Goal: Transaction & Acquisition: Download file/media

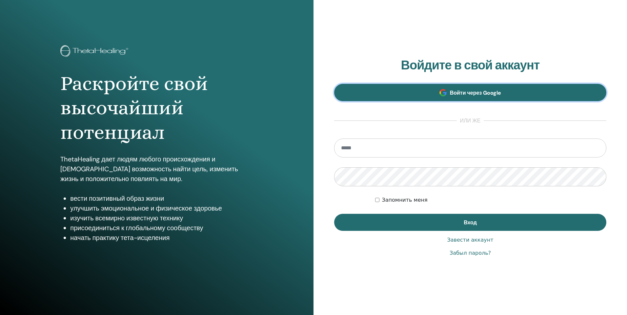
click at [446, 93] on span at bounding box center [442, 92] width 7 height 7
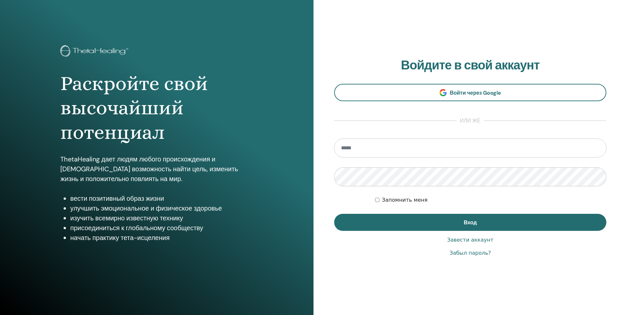
click at [375, 145] on input "email" at bounding box center [470, 148] width 272 height 19
type input "**********"
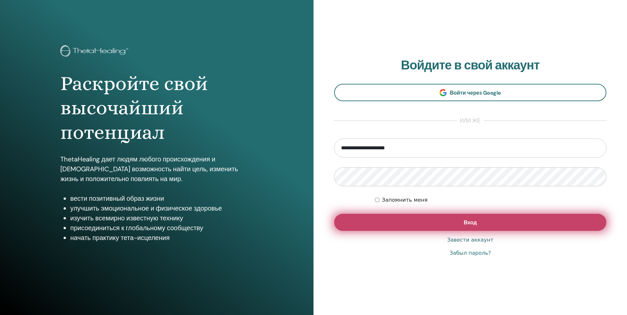
click at [414, 224] on button "Вход" at bounding box center [470, 222] width 272 height 17
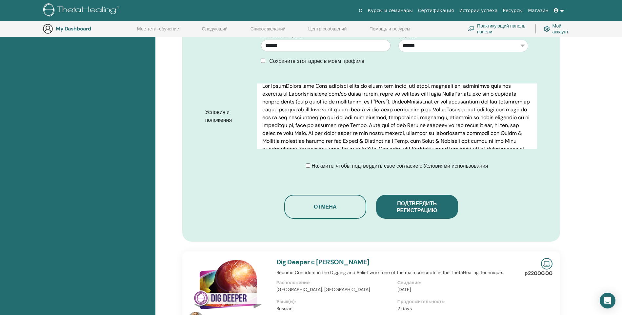
scroll to position [311, 0]
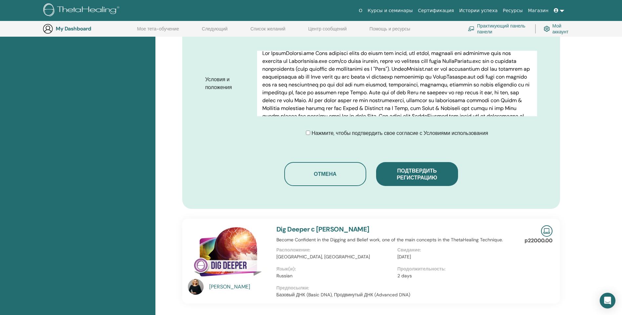
click at [412, 176] on span "Подтвердить регистрацию" at bounding box center [417, 175] width 40 height 14
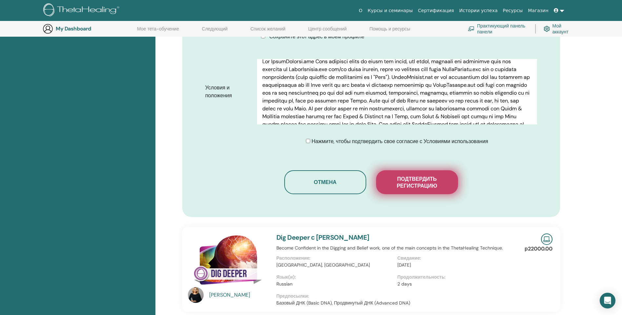
click at [406, 183] on span "Подтвердить регистрацию" at bounding box center [417, 183] width 66 height 14
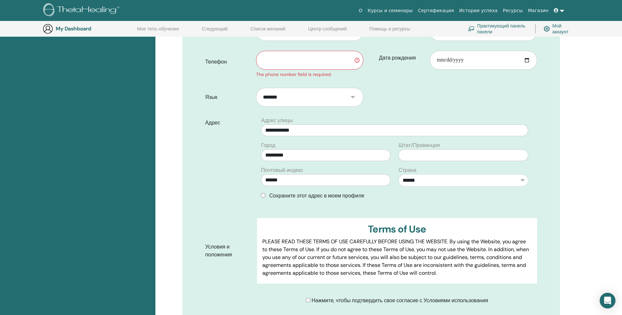
scroll to position [114, 0]
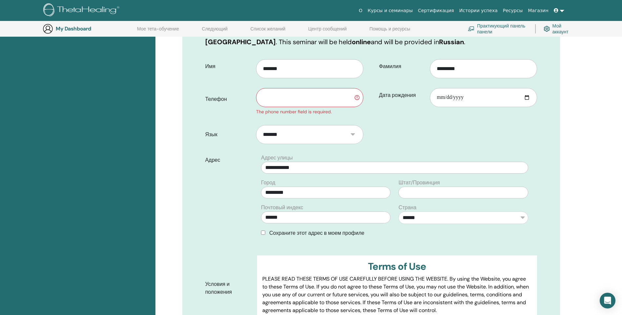
click at [275, 94] on input "text" at bounding box center [309, 97] width 107 height 19
type input "**********"
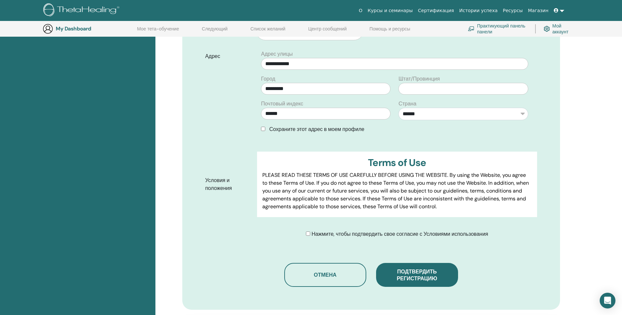
scroll to position [278, 0]
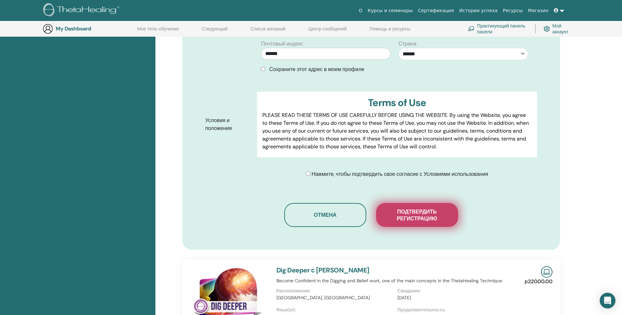
click at [412, 212] on span "Подтвердить регистрацию" at bounding box center [417, 216] width 66 height 14
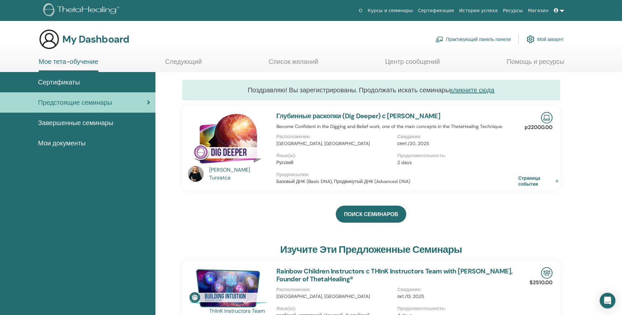
click at [55, 83] on span "Сертификаты" at bounding box center [59, 82] width 42 height 10
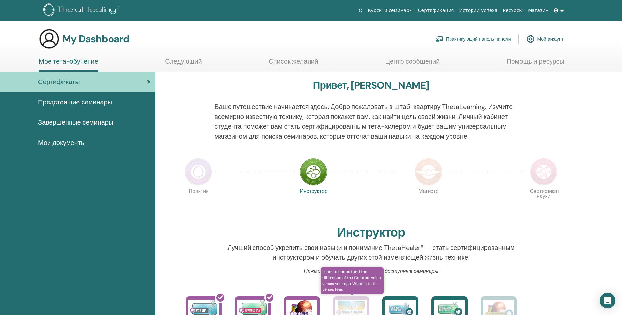
scroll to position [181, 0]
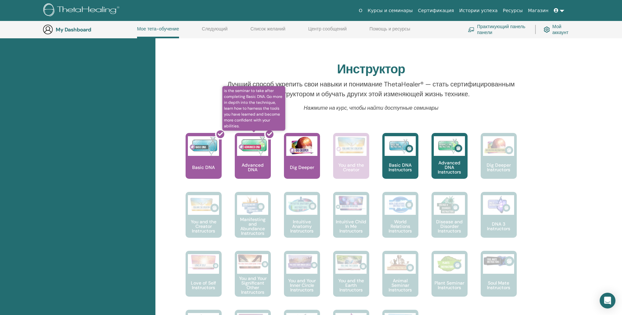
click at [250, 167] on div at bounding box center [257, 158] width 36 height 59
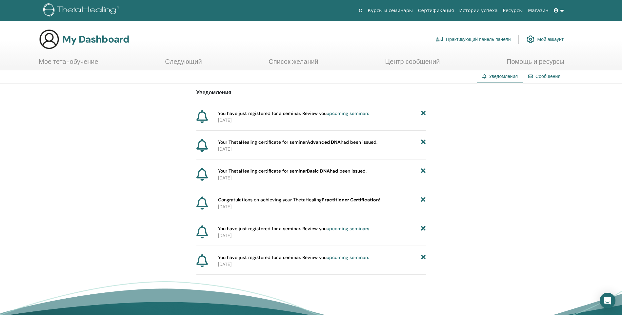
click at [63, 60] on link "Мое тета-обучение" at bounding box center [69, 64] width 60 height 13
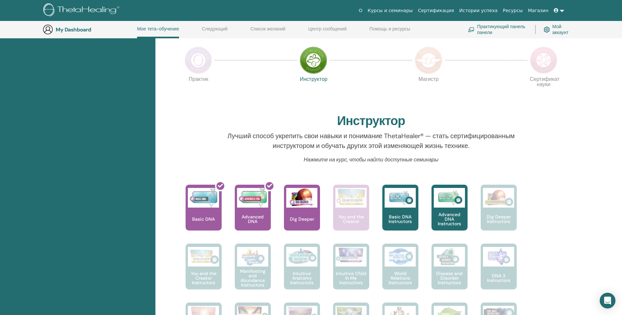
scroll to position [50, 0]
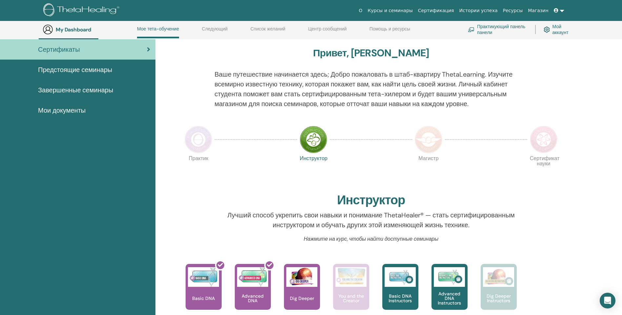
click at [101, 89] on span "Завершенные семинары" at bounding box center [75, 90] width 75 height 10
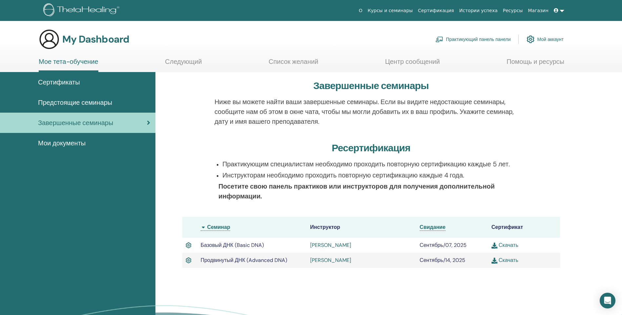
click at [507, 259] on link "Скачать" at bounding box center [505, 260] width 27 height 7
click at [563, 8] on link at bounding box center [559, 11] width 16 height 12
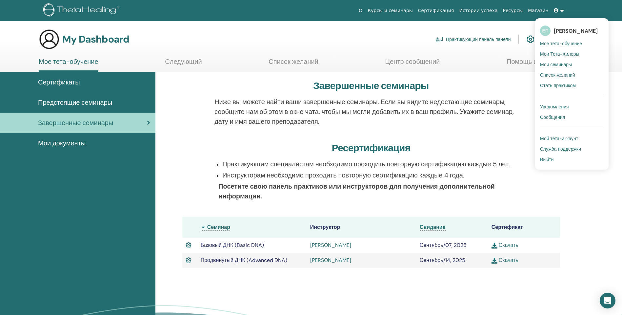
click at [547, 159] on span "Выйти" at bounding box center [546, 160] width 13 height 6
